Goal: Browse casually: Explore the website without a specific task or goal

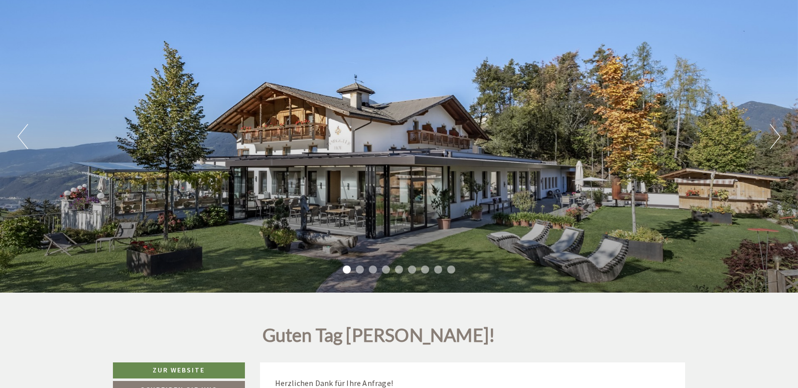
scroll to position [117, 0]
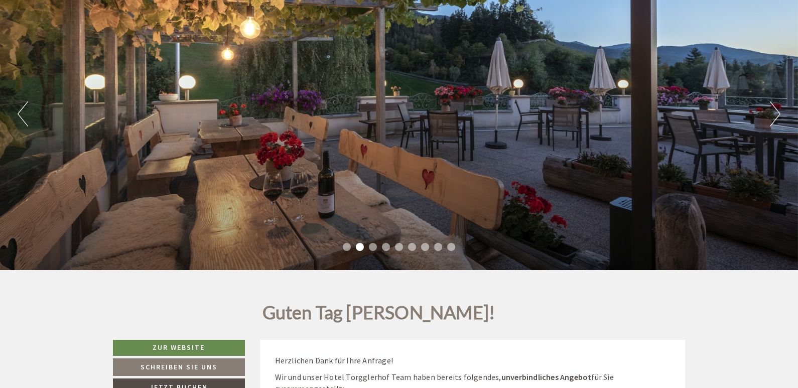
click at [772, 116] on button "Next" at bounding box center [775, 113] width 11 height 25
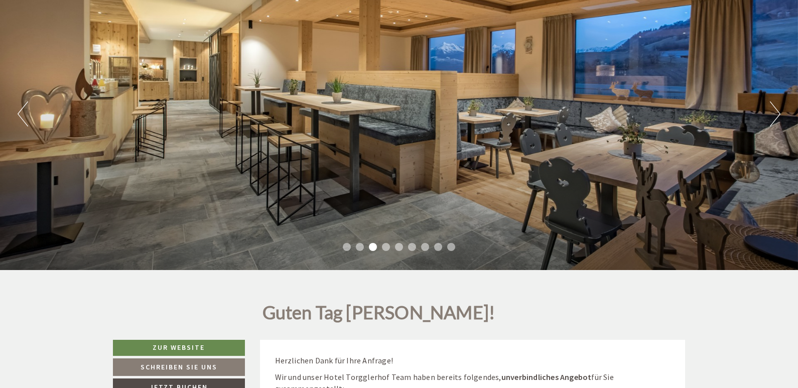
click at [772, 116] on button "Next" at bounding box center [775, 113] width 11 height 25
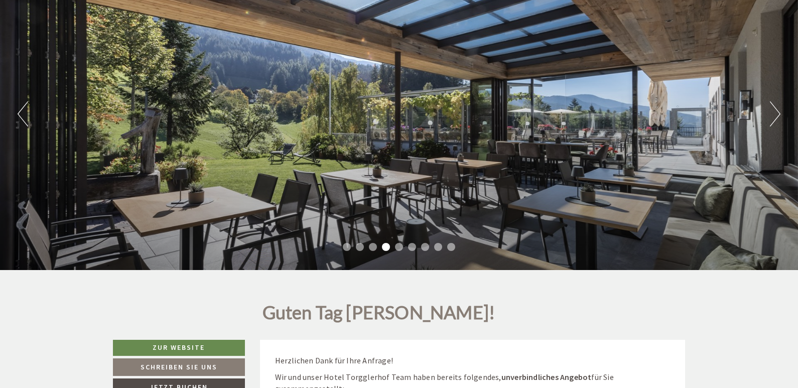
click at [772, 114] on button "Next" at bounding box center [775, 113] width 11 height 25
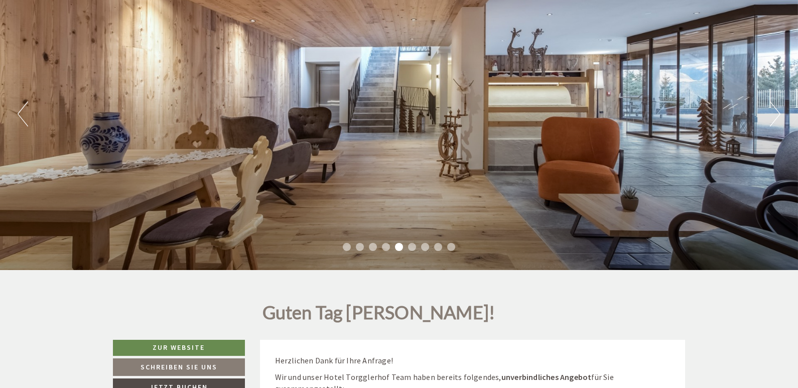
click at [771, 113] on button "Next" at bounding box center [775, 113] width 11 height 25
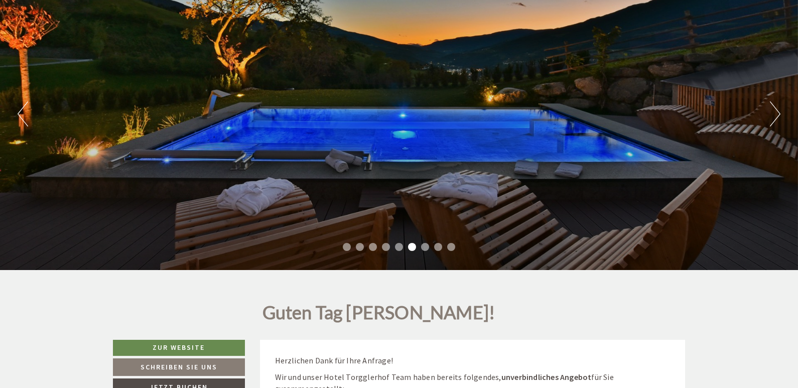
click at [771, 113] on button "Next" at bounding box center [775, 113] width 11 height 25
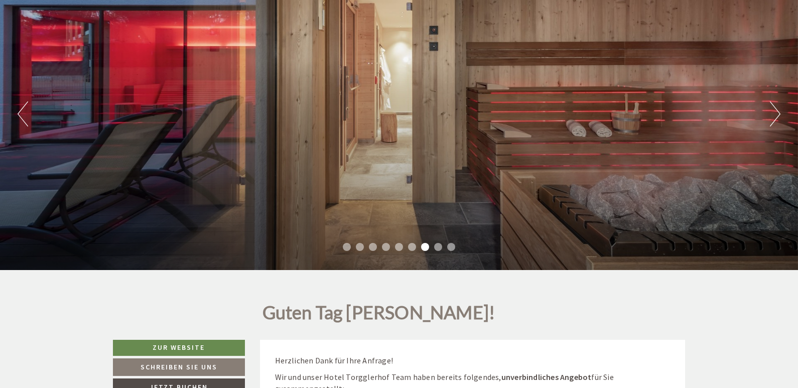
click at [771, 113] on button "Next" at bounding box center [775, 113] width 11 height 25
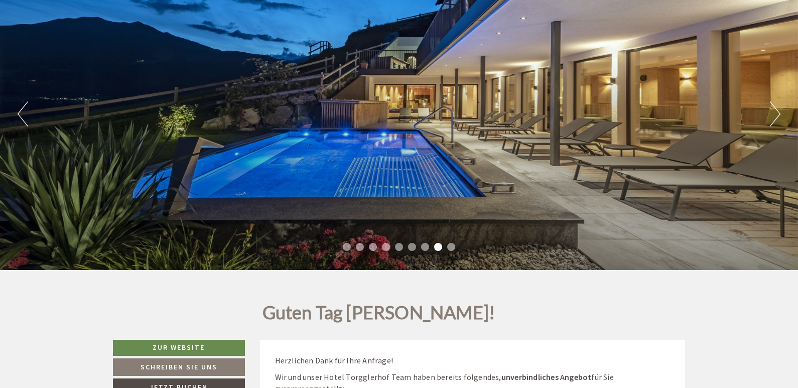
click at [771, 112] on button "Next" at bounding box center [775, 113] width 11 height 25
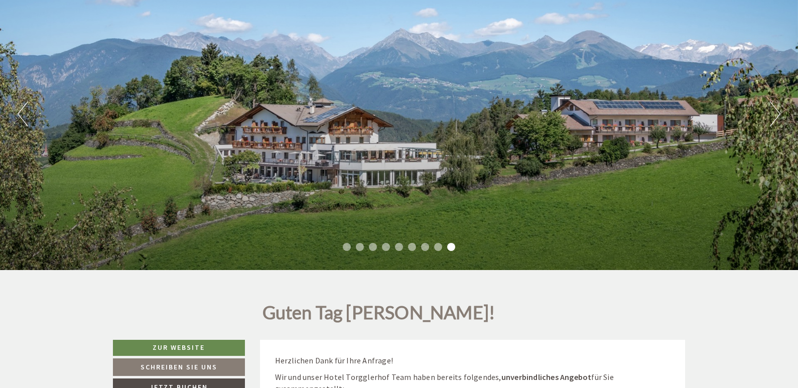
click at [771, 112] on button "Next" at bounding box center [775, 113] width 11 height 25
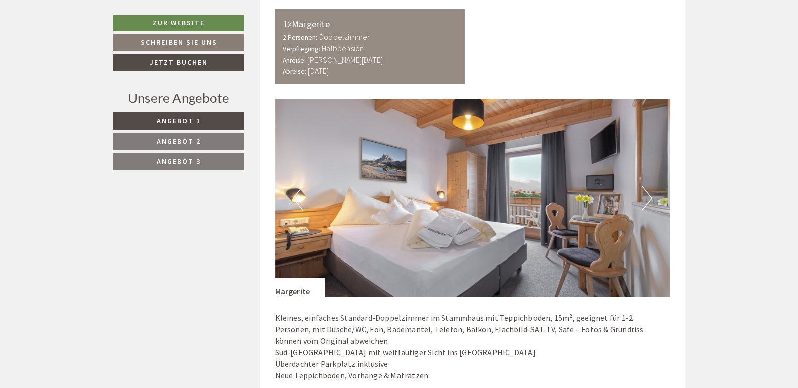
scroll to position [1874, 0]
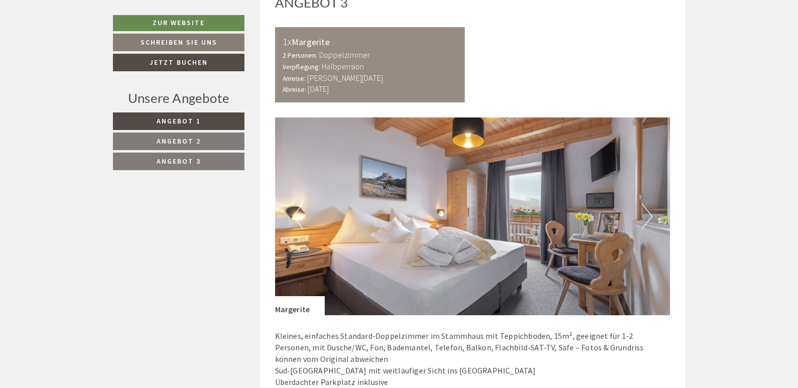
click at [648, 204] on button "Next" at bounding box center [647, 216] width 11 height 25
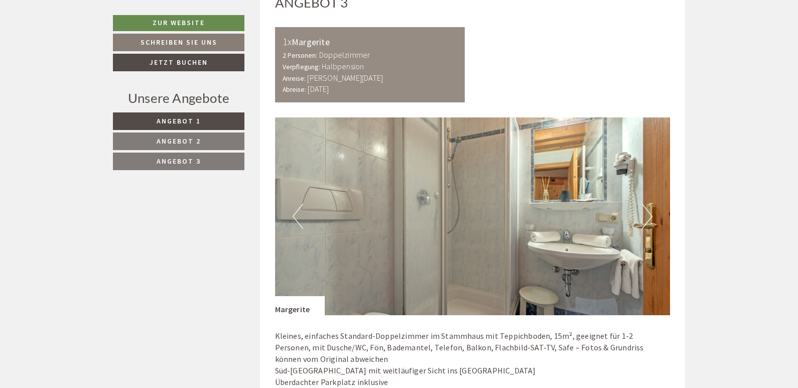
click at [648, 204] on button "Next" at bounding box center [647, 216] width 11 height 25
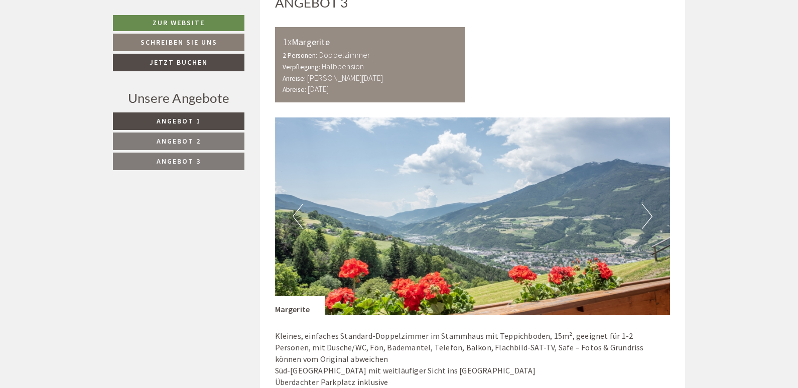
click at [645, 204] on button "Next" at bounding box center [647, 216] width 11 height 25
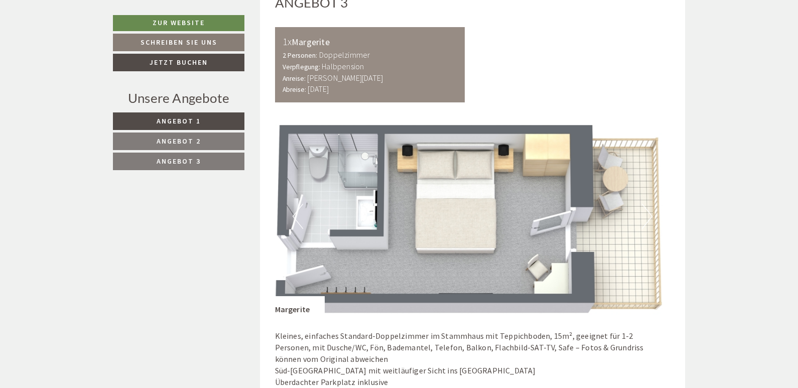
click at [643, 211] on button "Next" at bounding box center [647, 216] width 11 height 25
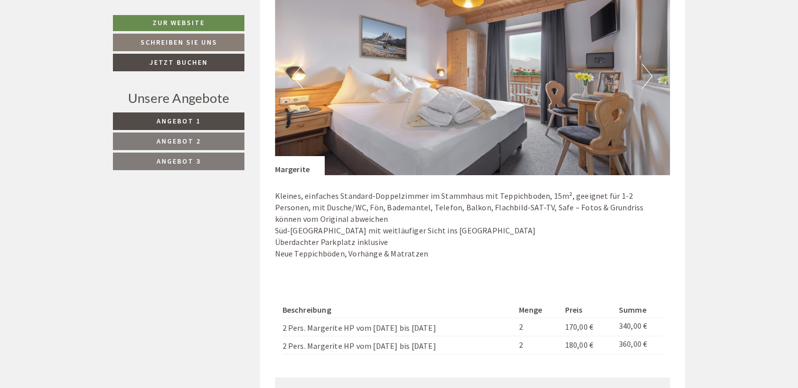
scroll to position [1992, 0]
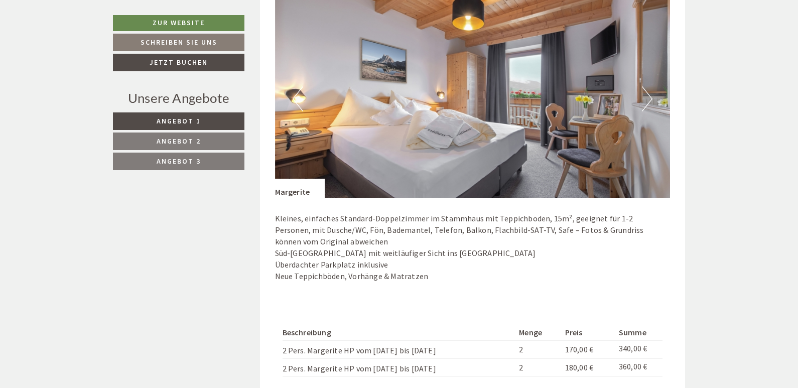
click at [644, 88] on button "Next" at bounding box center [647, 98] width 11 height 25
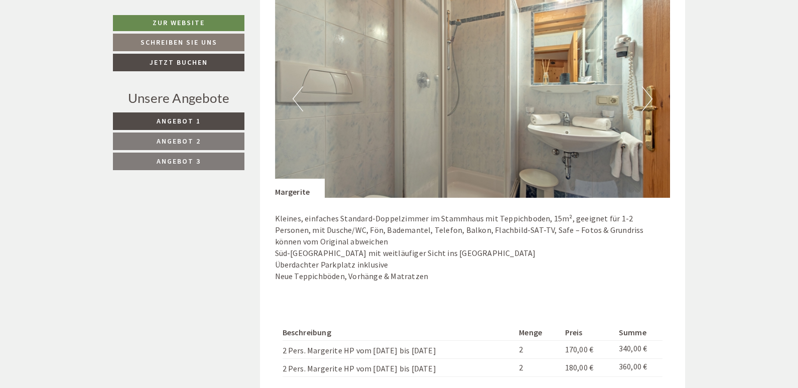
click at [650, 89] on button "Next" at bounding box center [647, 98] width 11 height 25
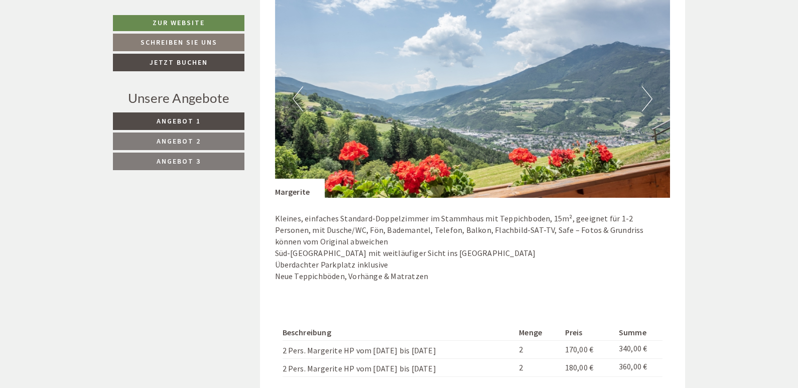
click at [650, 89] on button "Next" at bounding box center [647, 98] width 11 height 25
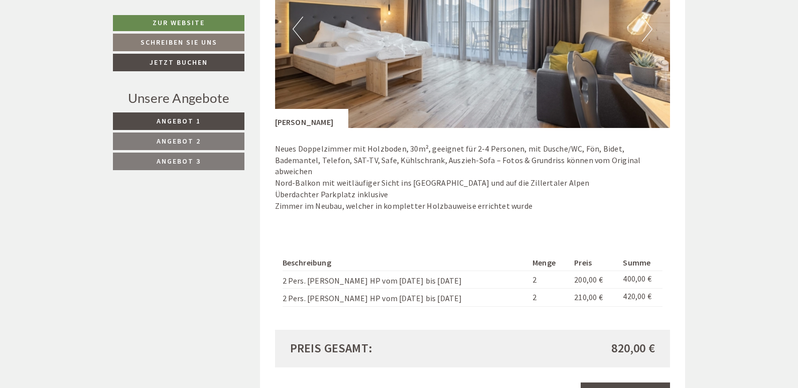
scroll to position [1289, 0]
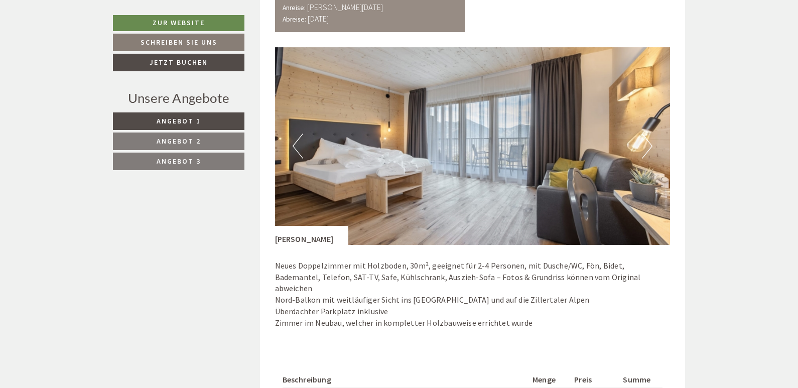
click at [647, 146] on button "Next" at bounding box center [647, 146] width 11 height 25
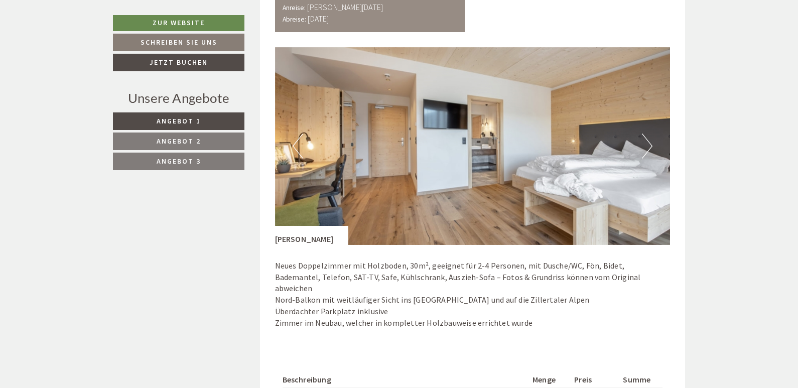
click at [647, 146] on button "Next" at bounding box center [647, 146] width 11 height 25
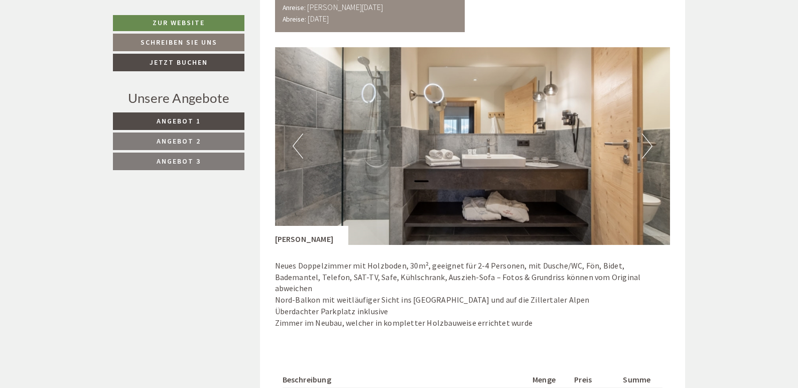
click at [647, 146] on button "Next" at bounding box center [647, 146] width 11 height 25
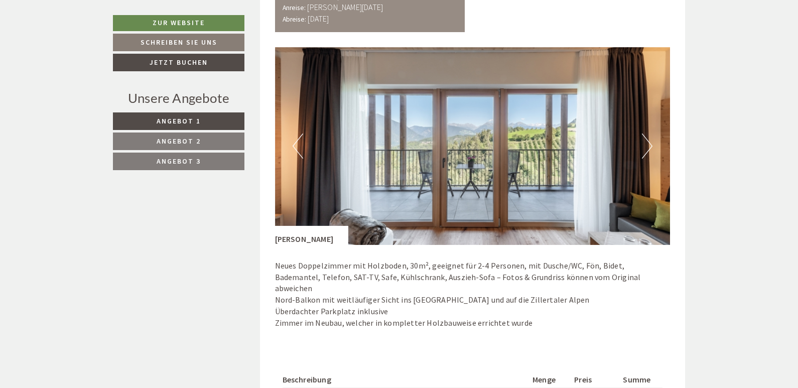
click at [647, 146] on button "Next" at bounding box center [647, 146] width 11 height 25
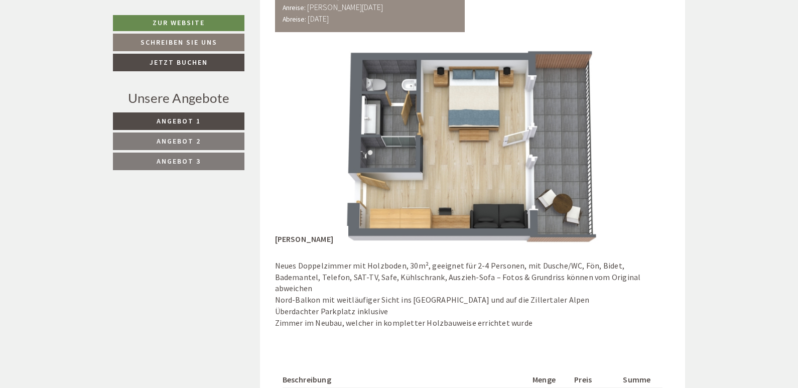
click at [647, 146] on button "Next" at bounding box center [647, 146] width 11 height 25
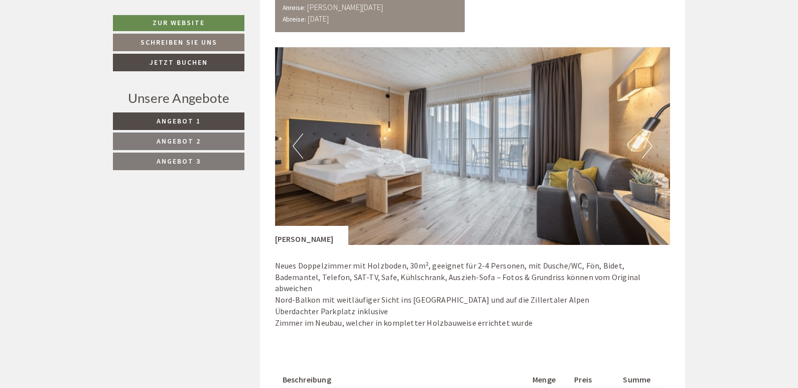
click at [296, 144] on button "Previous" at bounding box center [298, 146] width 11 height 25
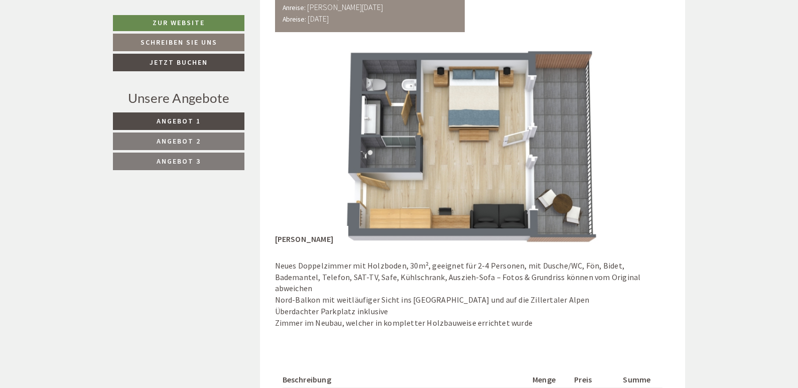
click at [296, 144] on button "Previous" at bounding box center [298, 146] width 11 height 25
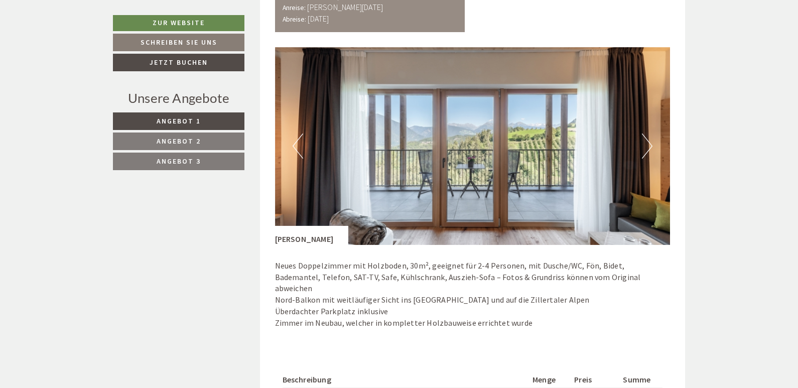
click at [648, 147] on button "Next" at bounding box center [647, 146] width 11 height 25
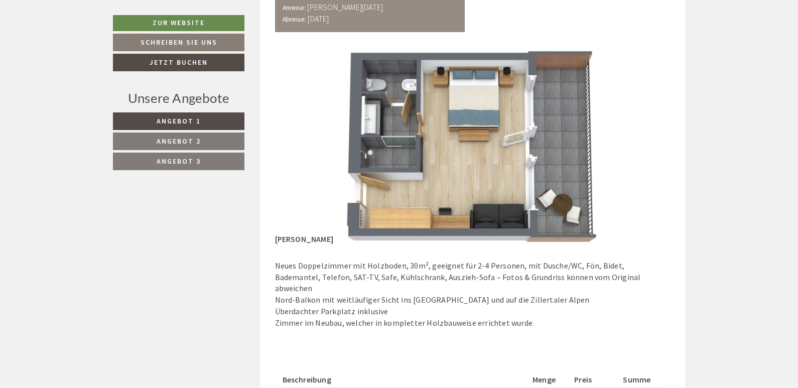
click at [648, 147] on button "Next" at bounding box center [647, 146] width 11 height 25
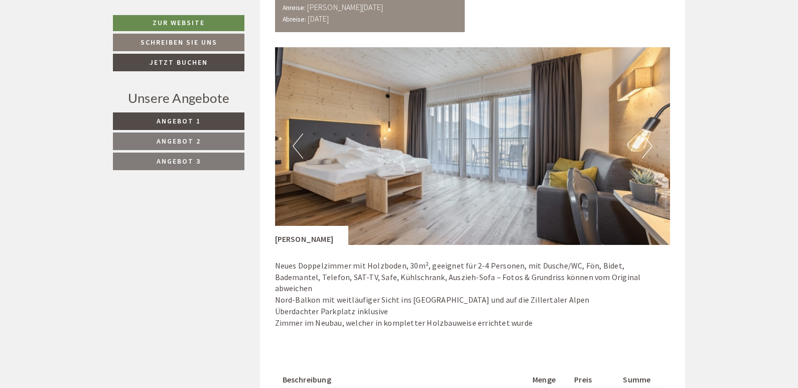
click at [648, 147] on button "Next" at bounding box center [647, 146] width 11 height 25
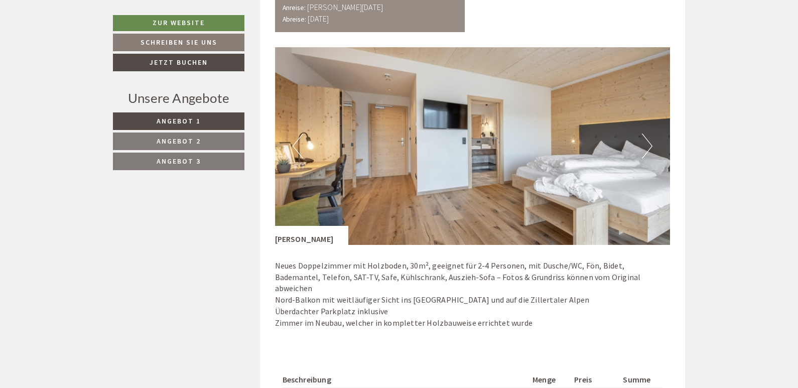
click at [648, 147] on button "Next" at bounding box center [647, 146] width 11 height 25
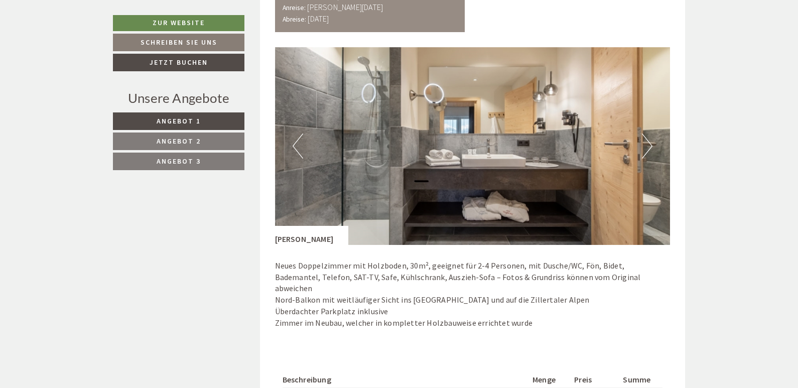
click at [646, 147] on button "Next" at bounding box center [647, 146] width 11 height 25
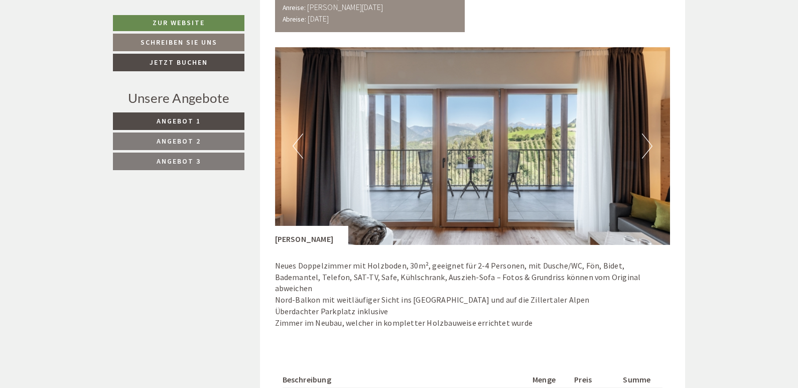
click at [646, 147] on button "Next" at bounding box center [647, 146] width 11 height 25
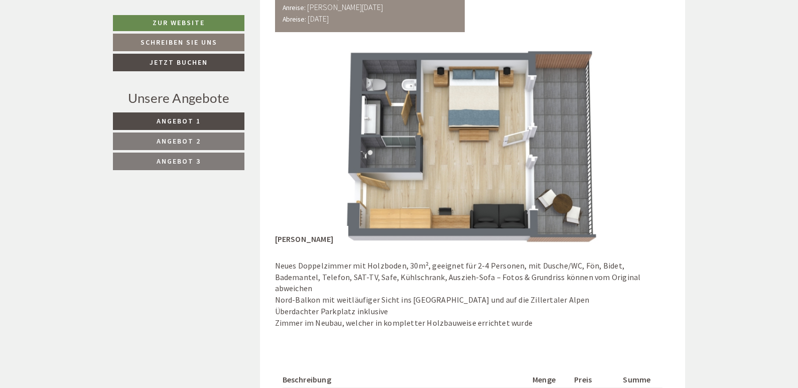
click at [646, 147] on button "Next" at bounding box center [647, 146] width 11 height 25
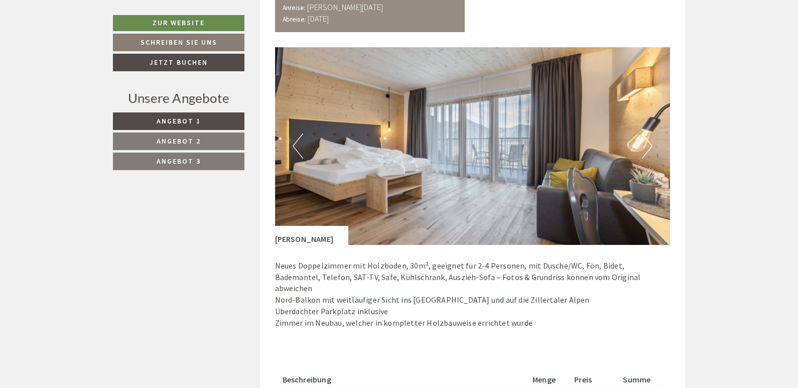
click at [646, 147] on button "Next" at bounding box center [647, 146] width 11 height 25
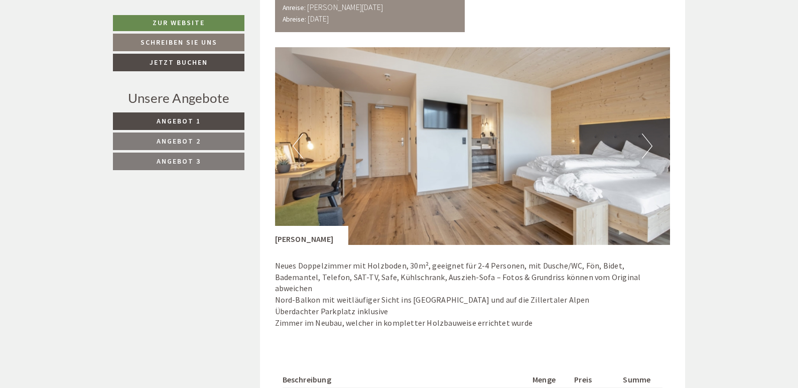
click at [646, 147] on button "Next" at bounding box center [647, 146] width 11 height 25
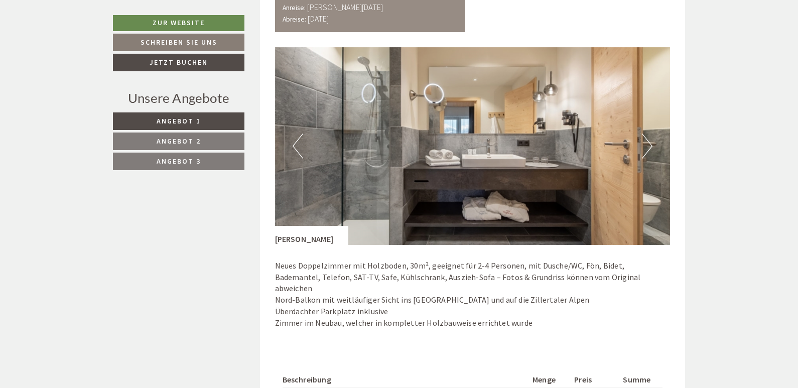
click at [649, 148] on button "Next" at bounding box center [647, 146] width 11 height 25
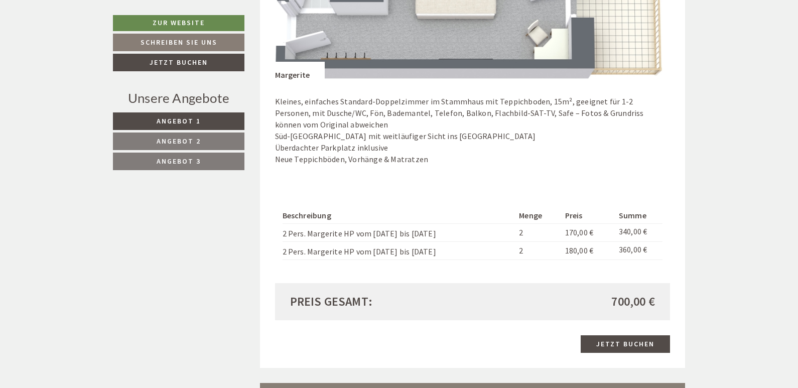
scroll to position [1874, 0]
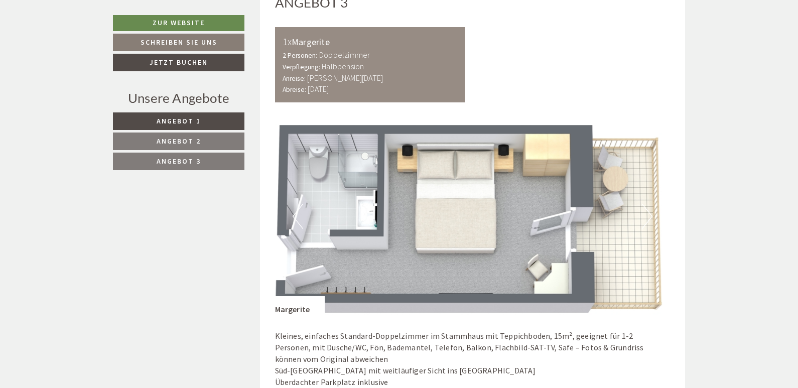
click at [461, 209] on img at bounding box center [473, 216] width 396 height 198
click at [461, 222] on img at bounding box center [473, 216] width 396 height 198
click at [467, 210] on img at bounding box center [473, 216] width 396 height 198
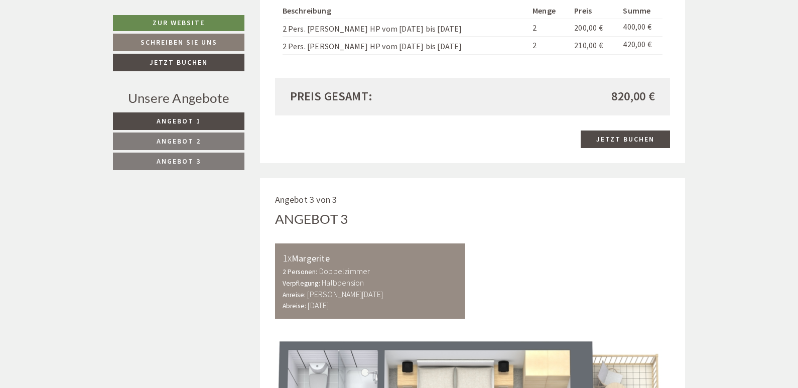
scroll to position [1640, 0]
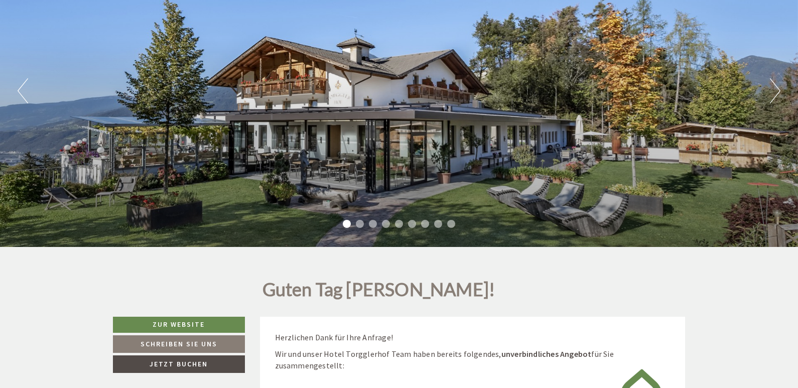
scroll to position [117, 0]
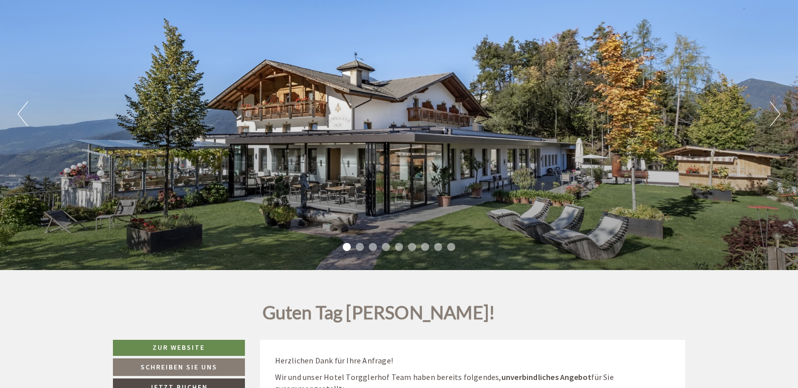
click at [771, 112] on button "Next" at bounding box center [775, 113] width 11 height 25
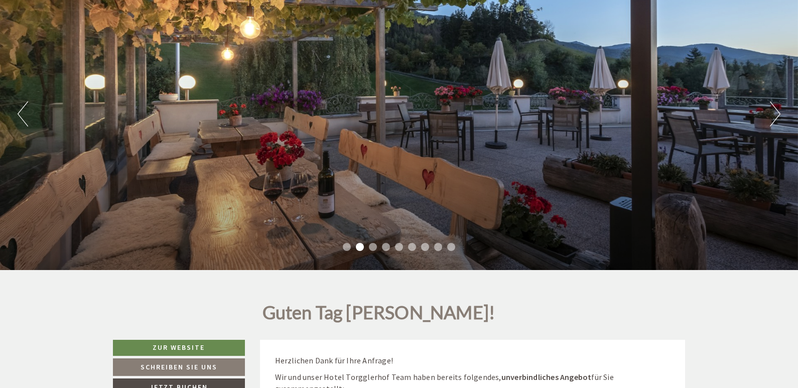
click at [771, 112] on button "Next" at bounding box center [775, 113] width 11 height 25
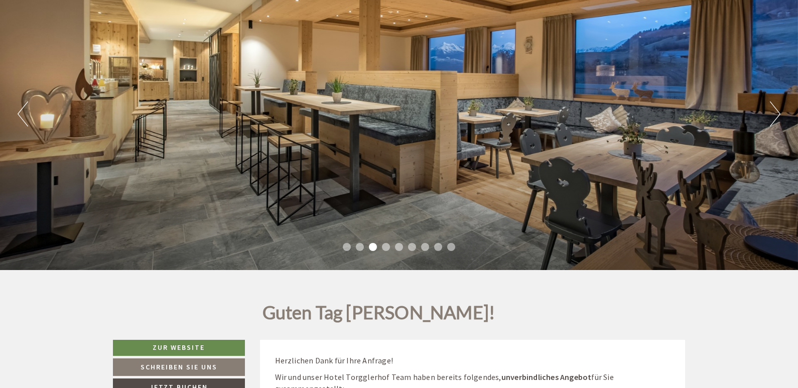
click at [771, 112] on button "Next" at bounding box center [775, 113] width 11 height 25
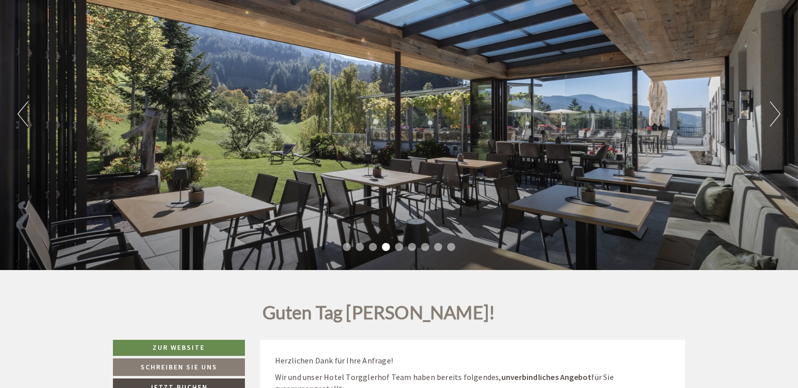
click at [771, 112] on button "Next" at bounding box center [775, 113] width 11 height 25
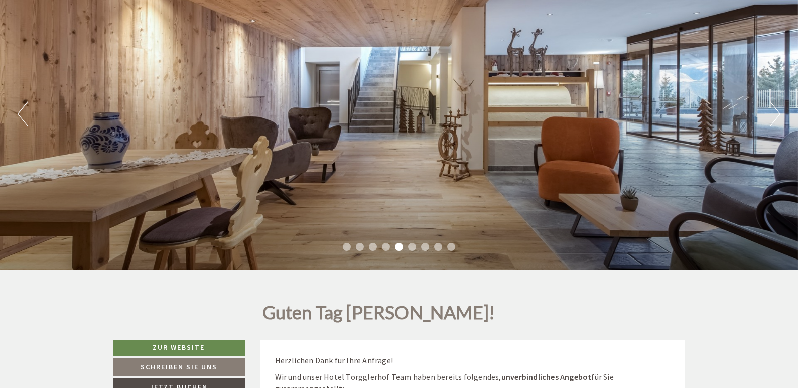
click at [771, 112] on button "Next" at bounding box center [775, 113] width 11 height 25
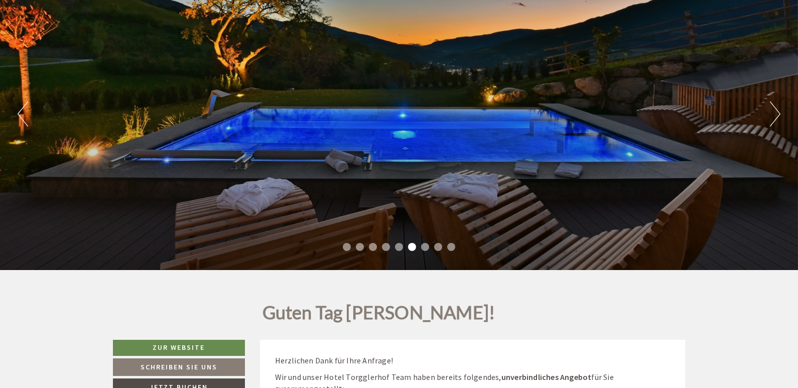
click at [780, 110] on button "Next" at bounding box center [775, 113] width 11 height 25
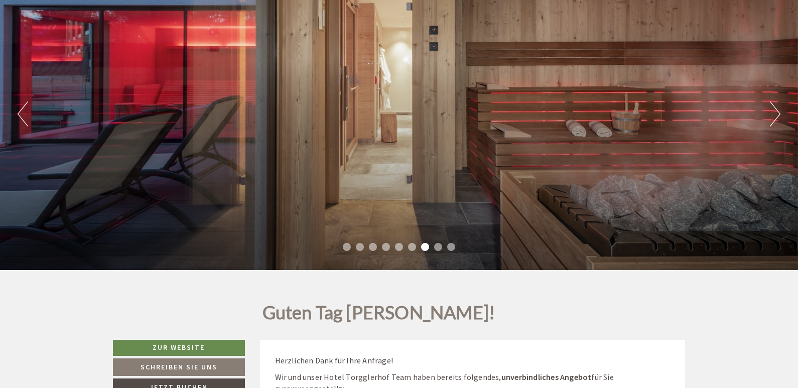
click at [779, 111] on button "Next" at bounding box center [775, 113] width 11 height 25
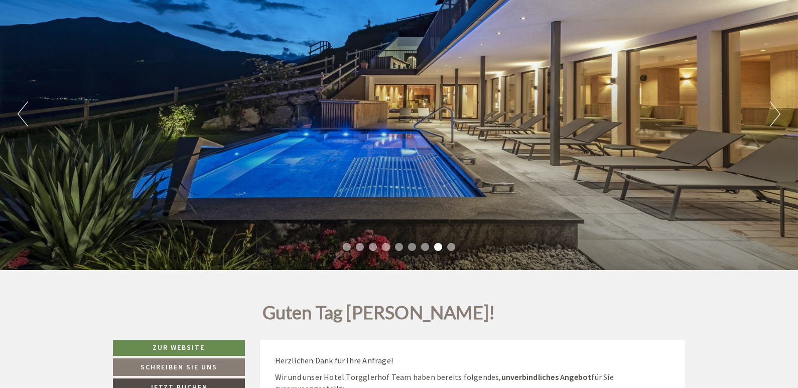
click at [775, 112] on button "Next" at bounding box center [775, 113] width 11 height 25
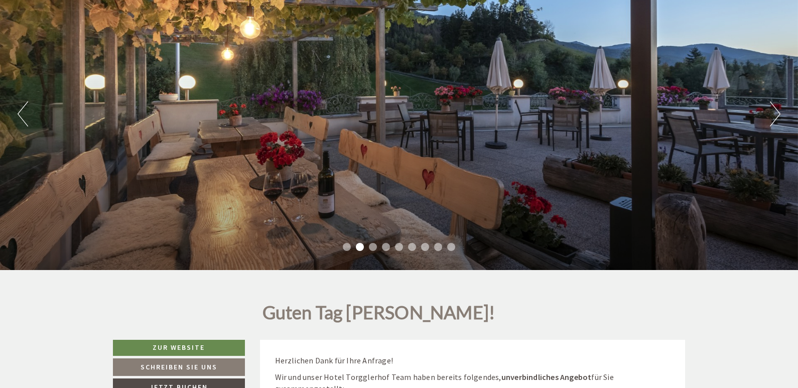
click at [776, 115] on button "Next" at bounding box center [775, 113] width 11 height 25
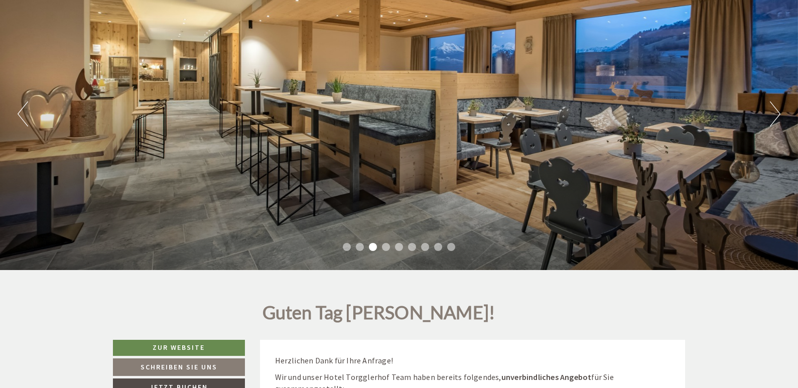
click at [776, 115] on button "Next" at bounding box center [775, 113] width 11 height 25
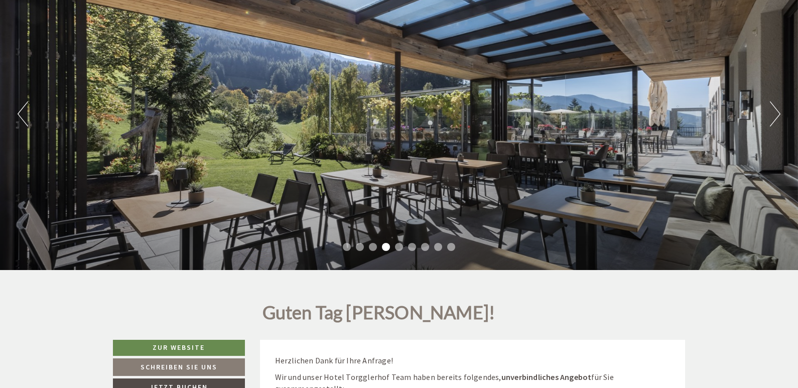
click at [776, 115] on button "Next" at bounding box center [775, 113] width 11 height 25
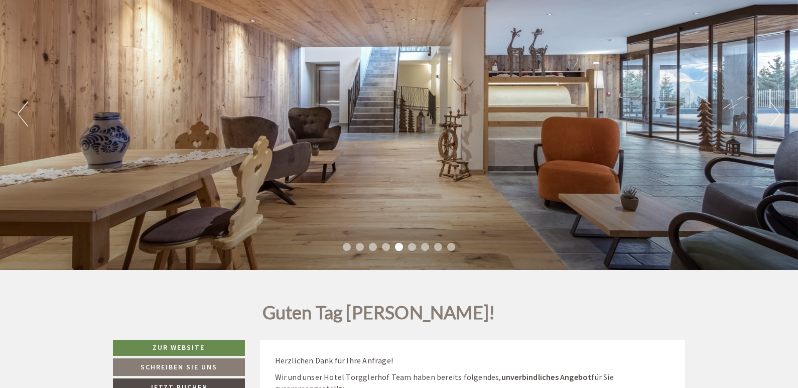
click at [776, 115] on button "Next" at bounding box center [775, 113] width 11 height 25
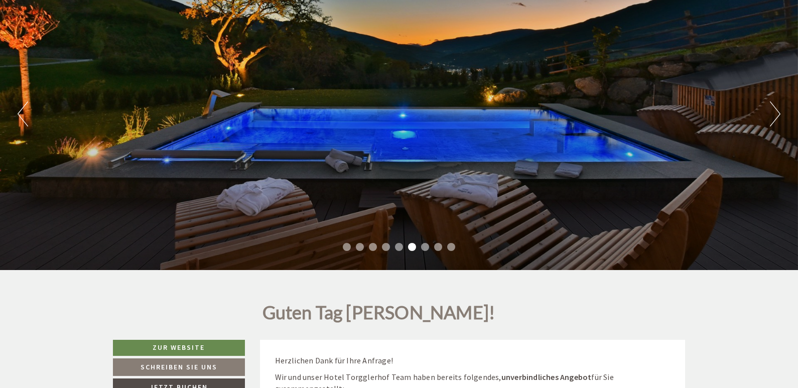
click at [776, 115] on button "Next" at bounding box center [775, 113] width 11 height 25
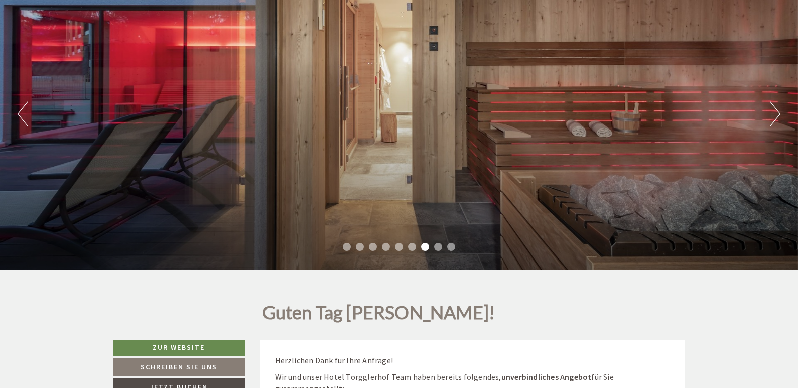
click at [776, 115] on button "Next" at bounding box center [775, 113] width 11 height 25
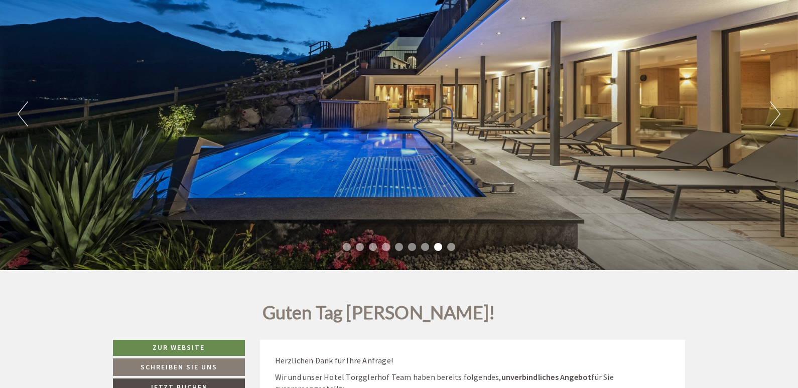
click at [776, 115] on button "Next" at bounding box center [775, 113] width 11 height 25
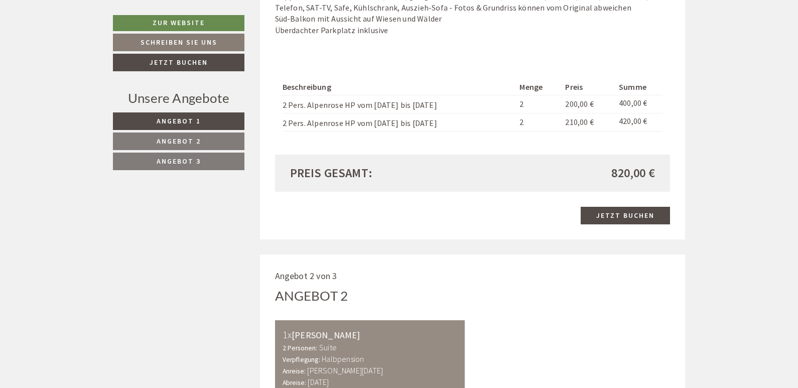
scroll to position [937, 0]
